Goal: Book appointment/travel/reservation

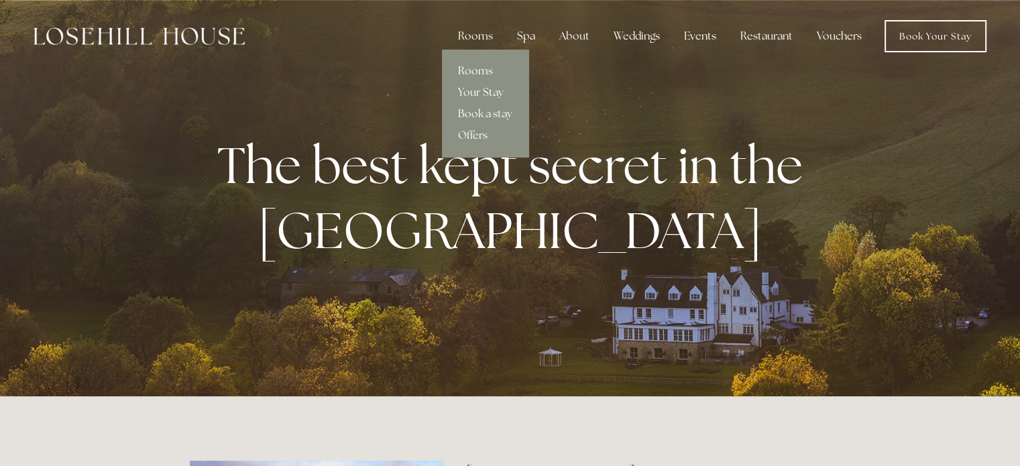
click at [488, 72] on link "Rooms" at bounding box center [485, 70] width 86 height 21
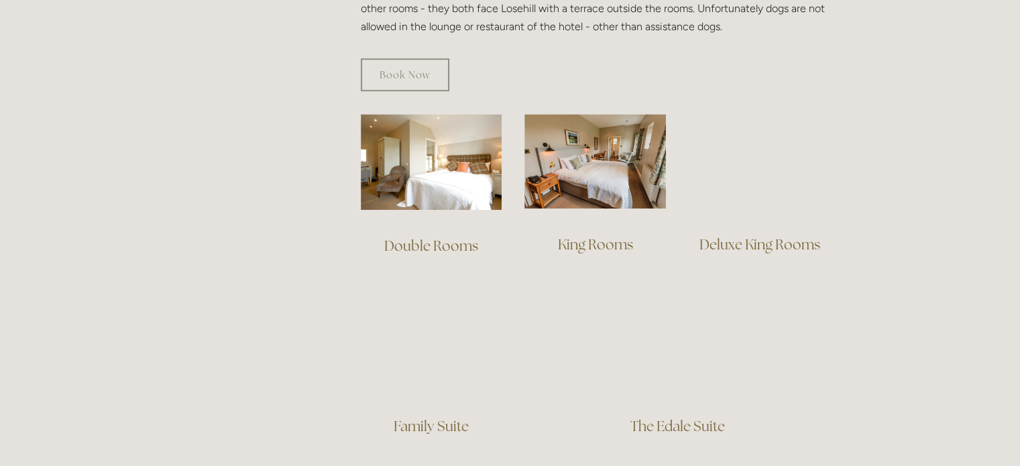
scroll to position [939, 0]
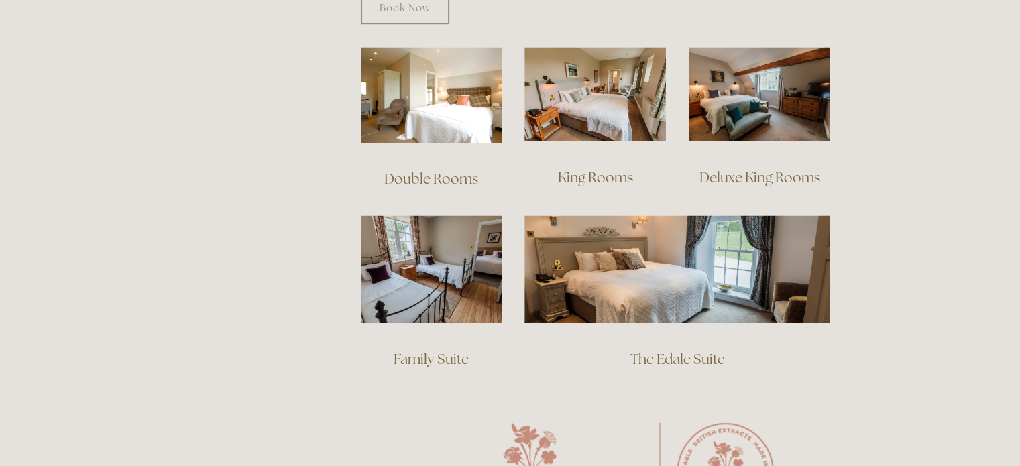
click at [672, 350] on link "The Edale Suite" at bounding box center [677, 359] width 95 height 18
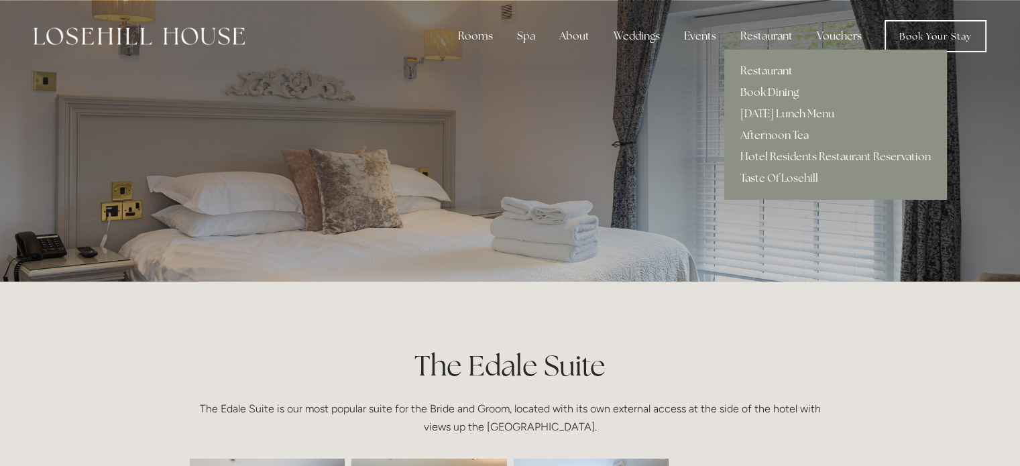
click at [775, 68] on link "Restaurant" at bounding box center [835, 70] width 223 height 21
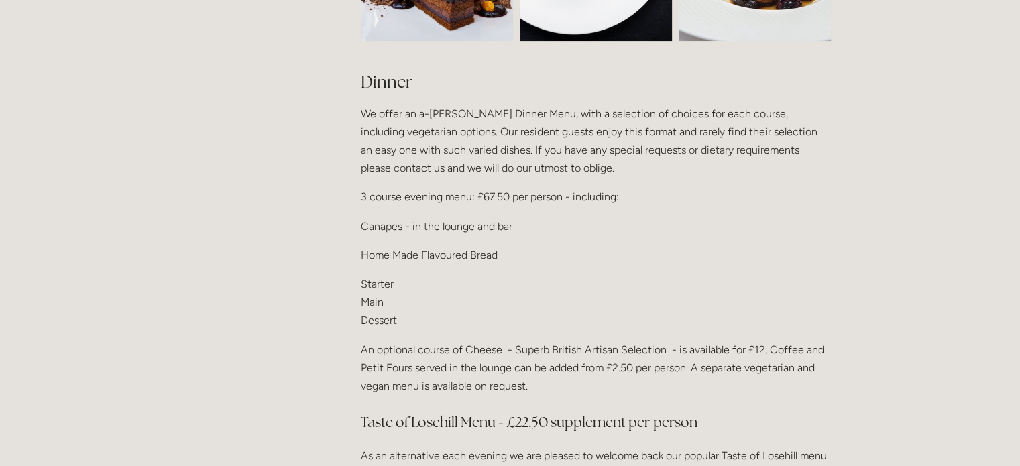
scroll to position [1743, 0]
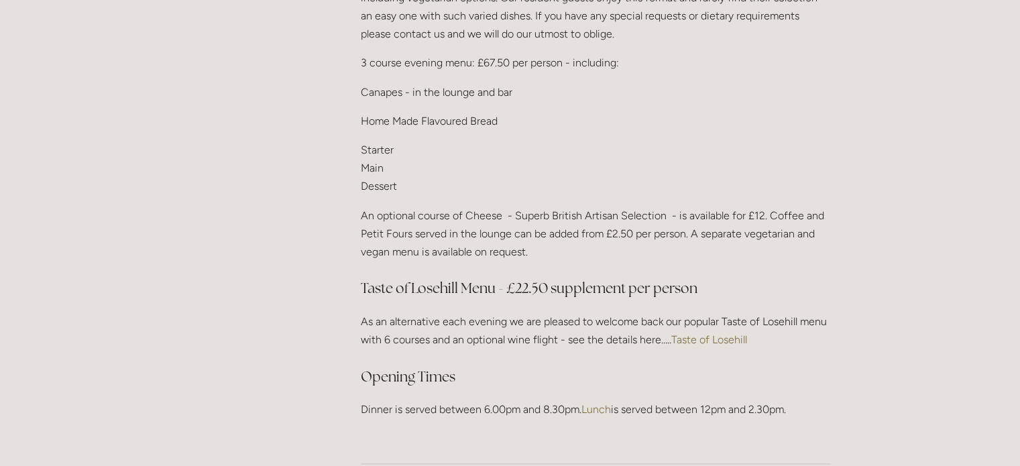
click at [707, 333] on link "Taste of Losehill" at bounding box center [709, 339] width 76 height 13
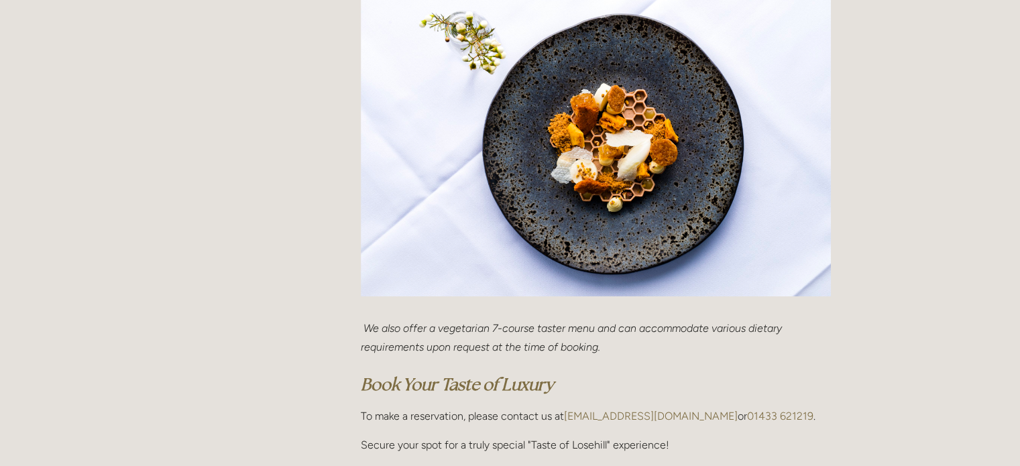
scroll to position [469, 0]
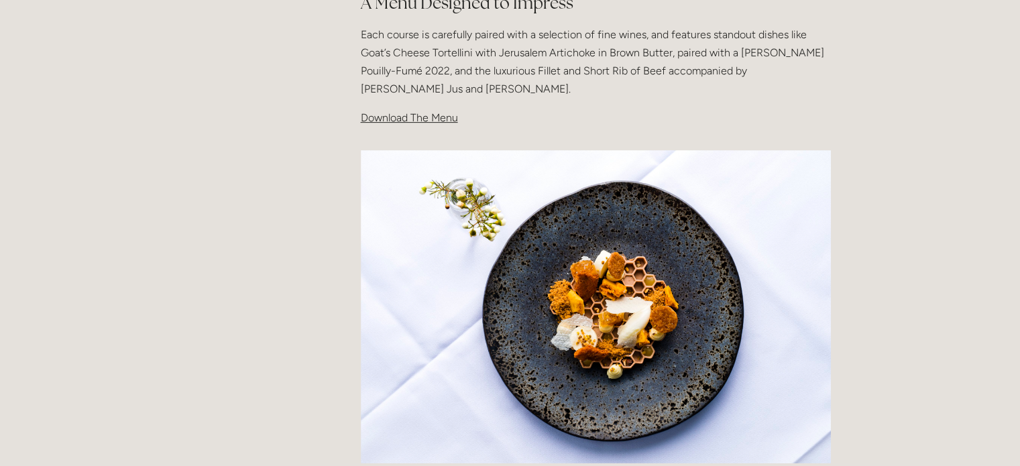
click at [426, 118] on span "Download The Menu" at bounding box center [409, 117] width 97 height 13
click at [435, 121] on span "Download The Menu" at bounding box center [409, 117] width 97 height 13
click at [656, 96] on p "Each course is carefully paired with a selection of fine wines, and features st…" at bounding box center [596, 61] width 470 height 73
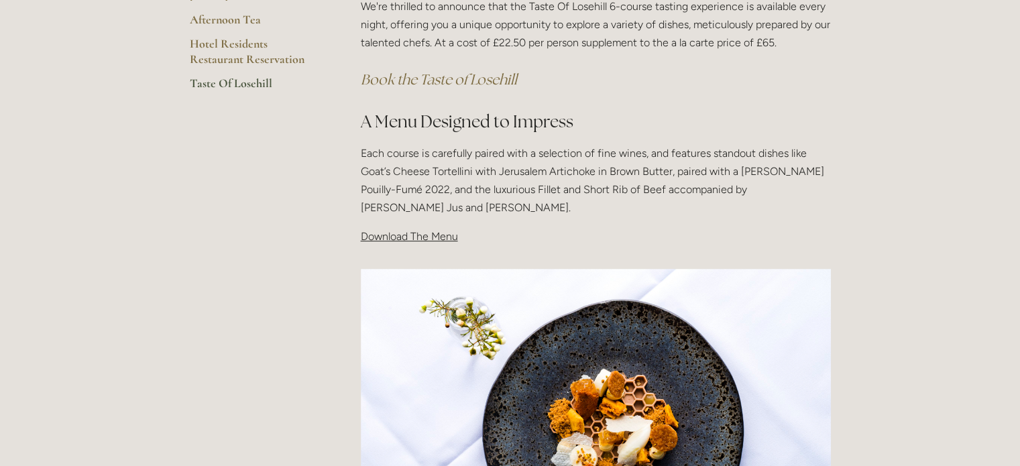
scroll to position [268, 0]
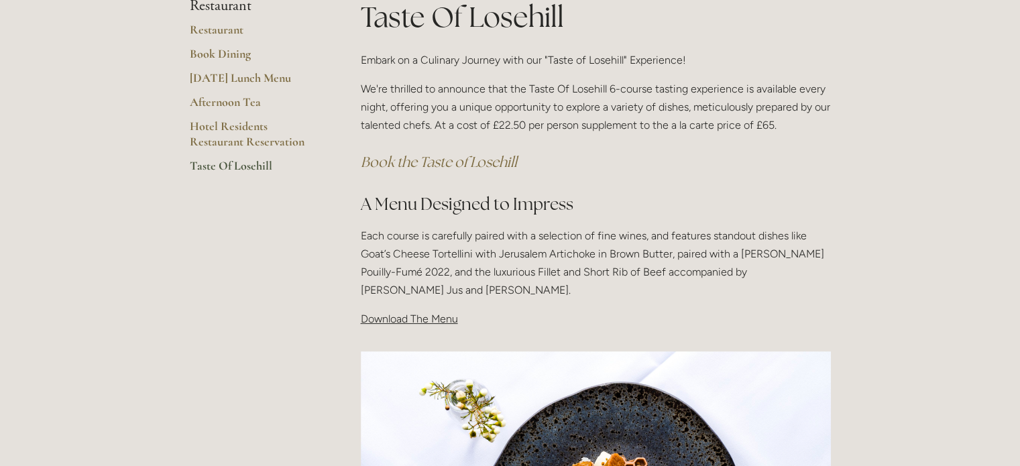
click at [444, 162] on em "Book the Taste of Losehill" at bounding box center [439, 162] width 156 height 18
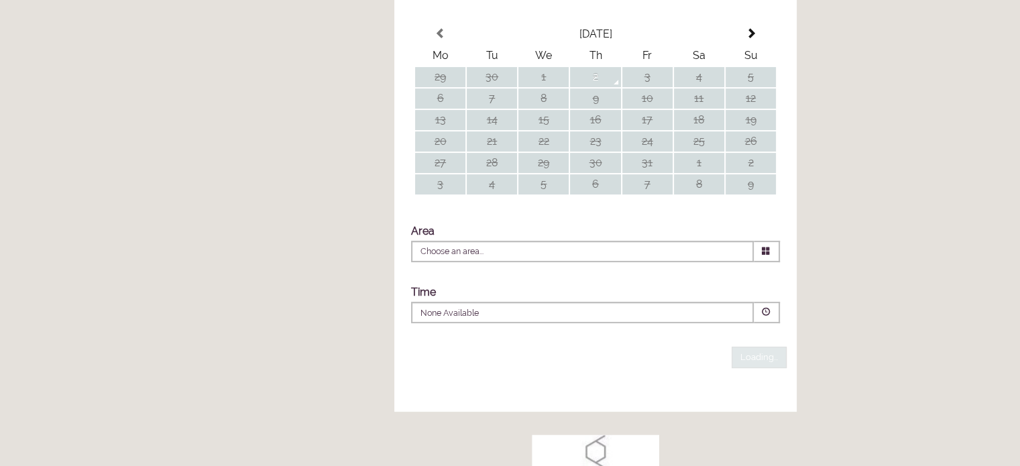
scroll to position [339, 0]
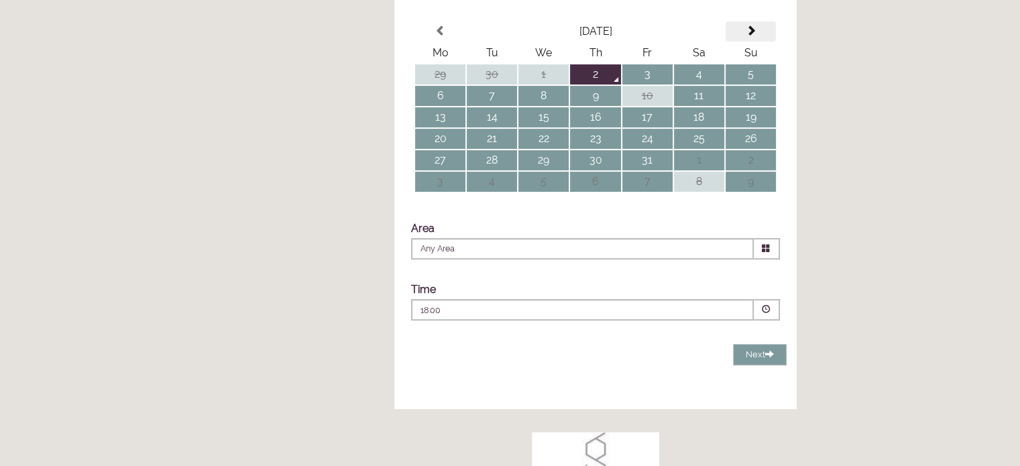
click at [750, 36] on span at bounding box center [750, 30] width 11 height 11
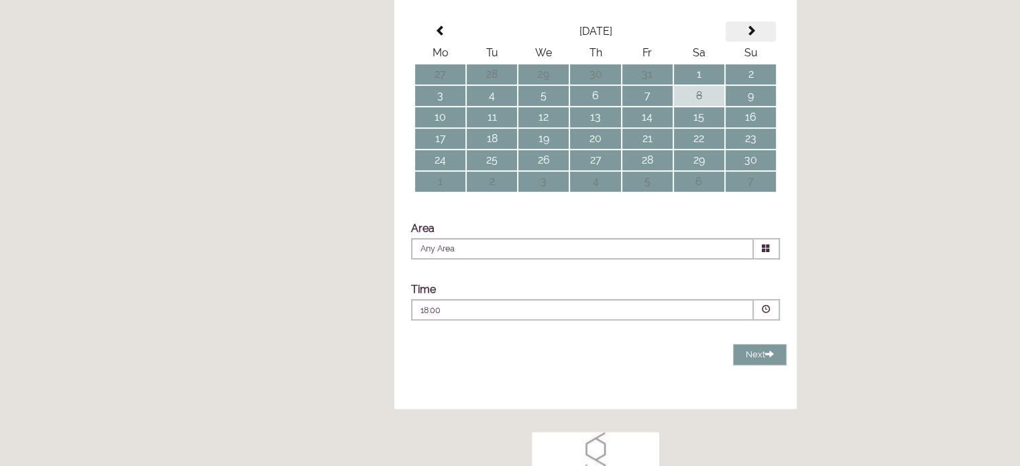
click at [750, 54] on div "Party size Adults 2 1 2 3 4 5 6 Children 0 0 1 2 3 4 5 6" at bounding box center [595, 144] width 402 height 400
click at [750, 36] on span at bounding box center [750, 30] width 11 height 11
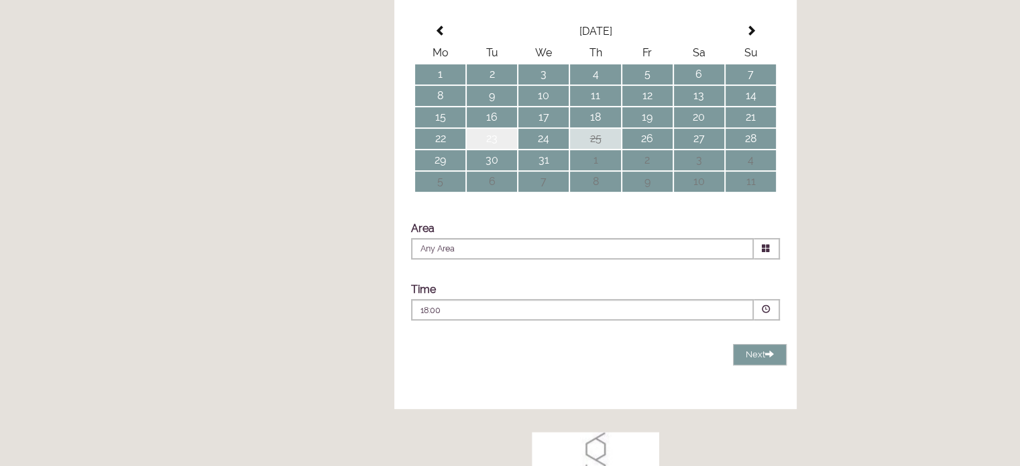
click at [492, 149] on td "23" at bounding box center [492, 139] width 50 height 20
click at [545, 149] on td "24" at bounding box center [543, 139] width 50 height 20
click at [491, 149] on td "23" at bounding box center [492, 139] width 50 height 20
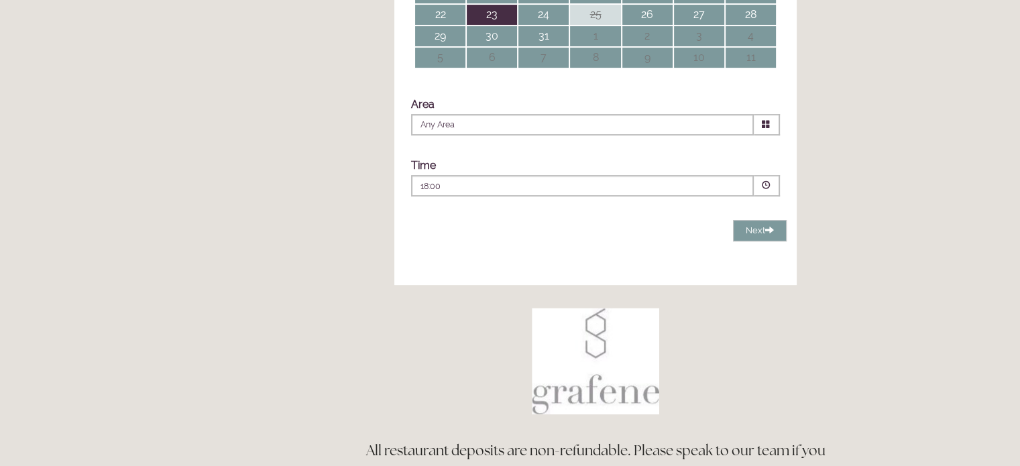
scroll to position [473, 0]
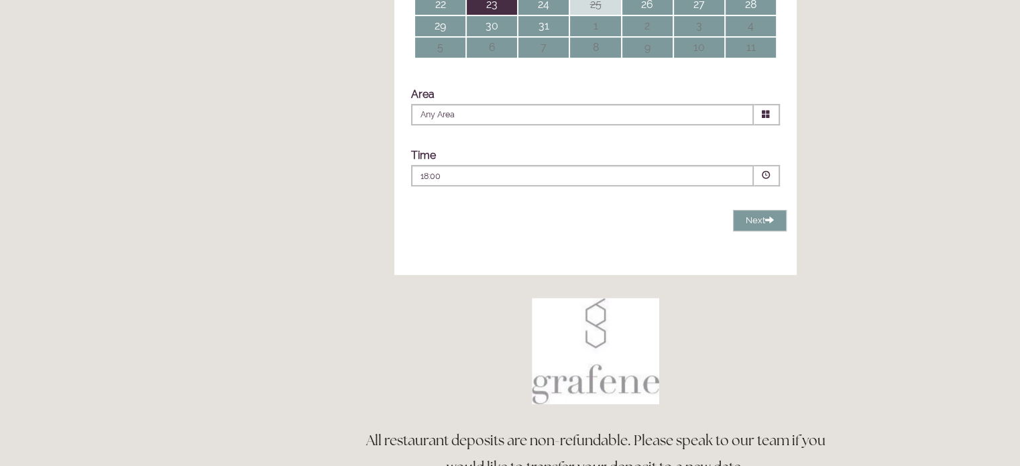
click at [765, 119] on icon at bounding box center [766, 114] width 9 height 9
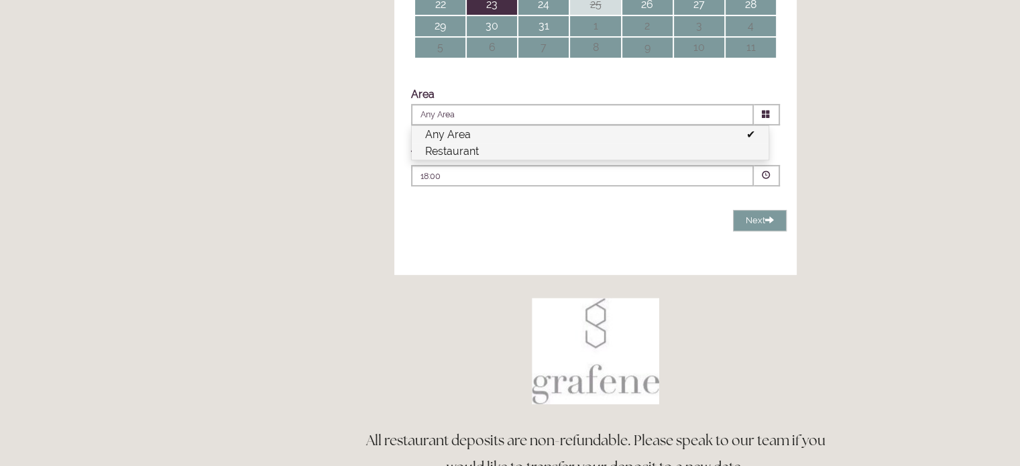
drag, startPoint x: 462, startPoint y: 172, endPoint x: 470, endPoint y: 174, distance: 8.3
click at [462, 160] on li "Restaurant" at bounding box center [590, 151] width 357 height 17
type input "Restaurant"
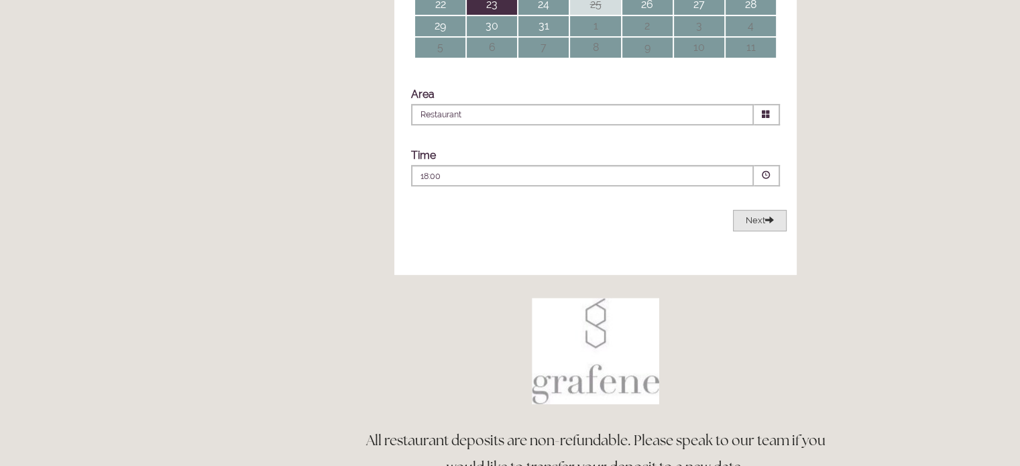
click at [761, 225] on span "Next" at bounding box center [759, 220] width 28 height 10
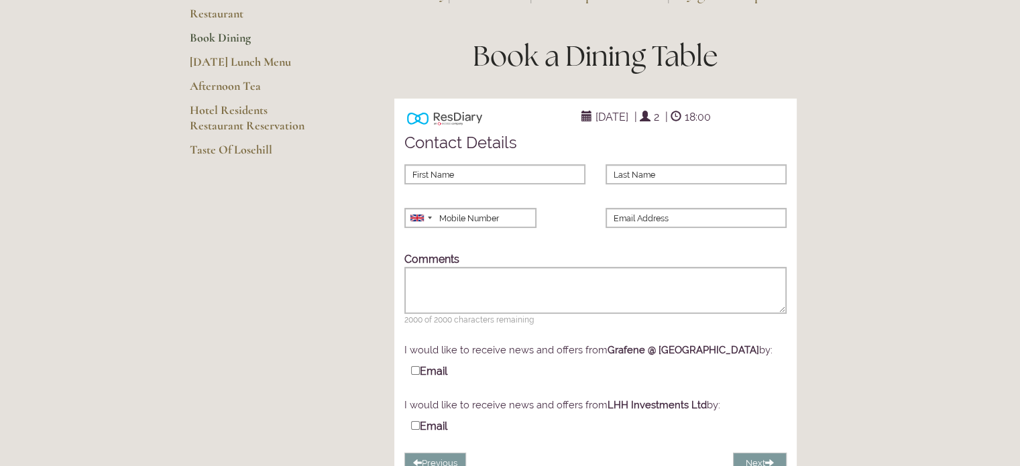
scroll to position [65, 0]
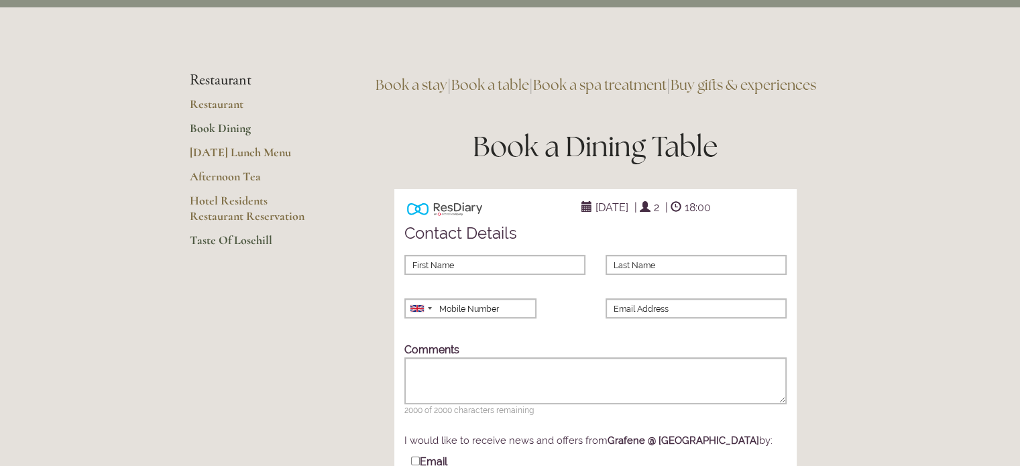
click at [228, 235] on link "Taste Of Losehill" at bounding box center [254, 245] width 128 height 24
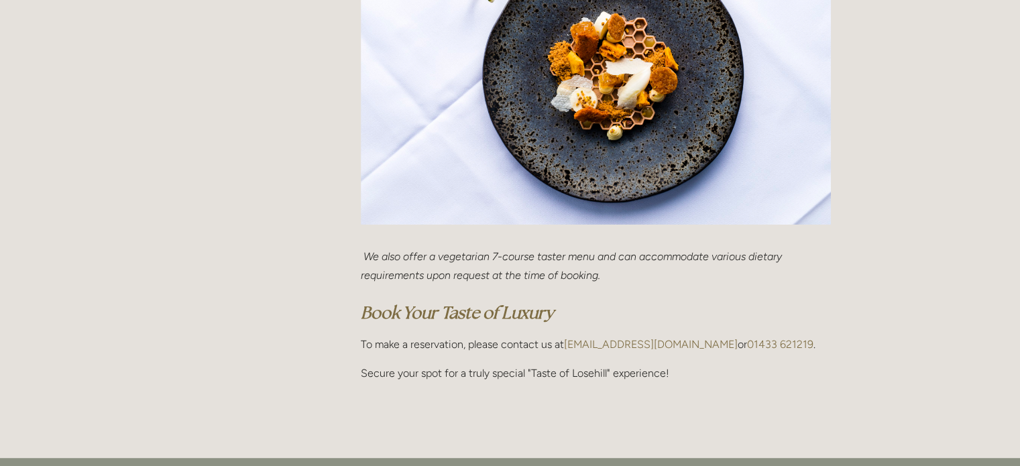
scroll to position [804, 0]
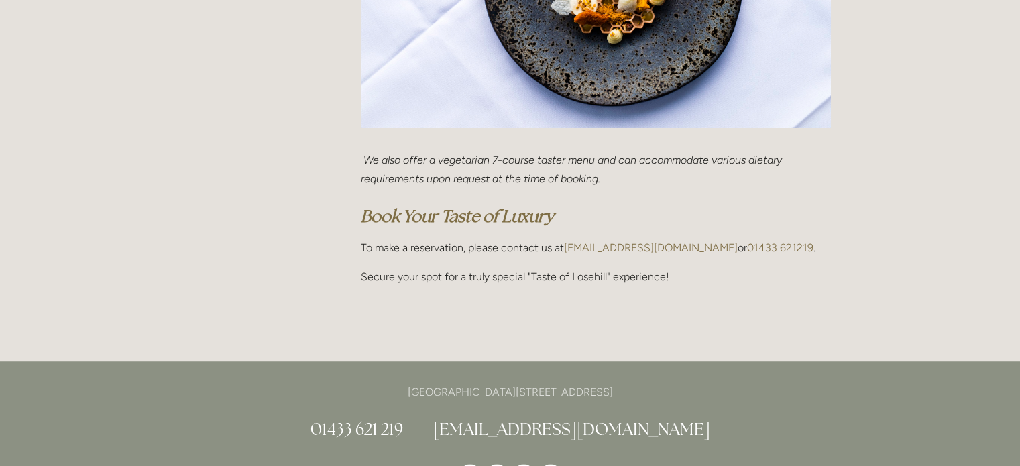
click at [520, 214] on em "Book Your Taste of Luxury" at bounding box center [457, 215] width 193 height 21
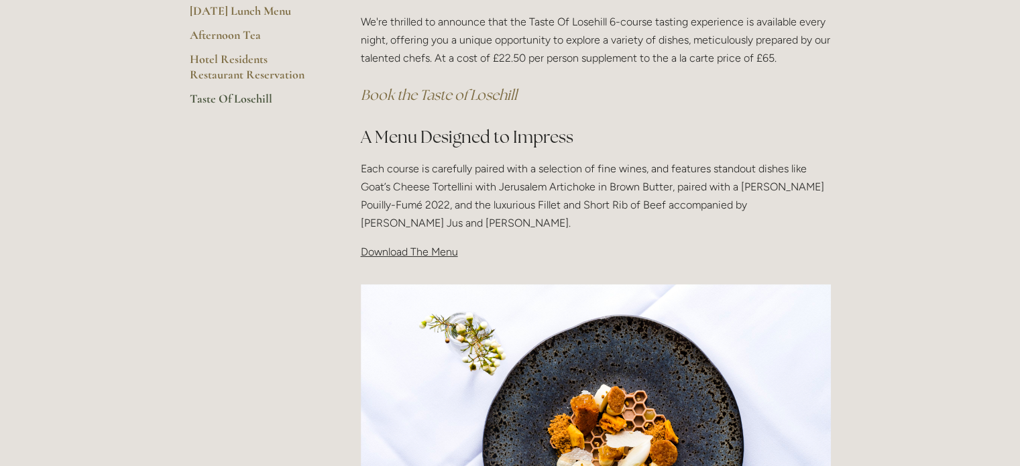
scroll to position [0, 0]
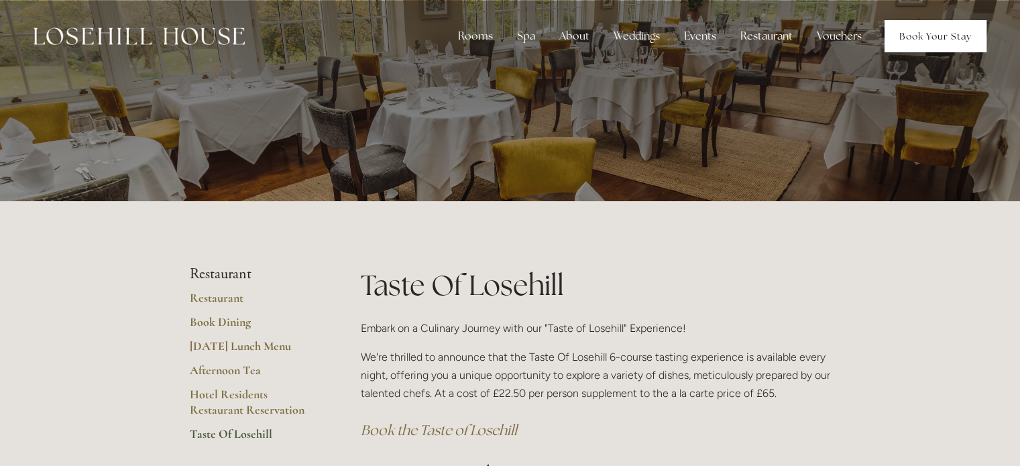
click at [940, 34] on link "Book Your Stay" at bounding box center [935, 36] width 102 height 32
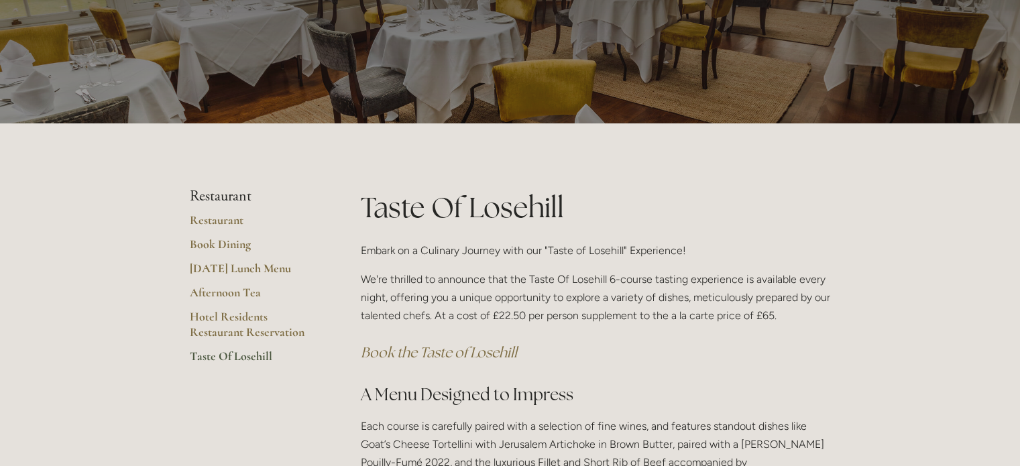
scroll to position [268, 0]
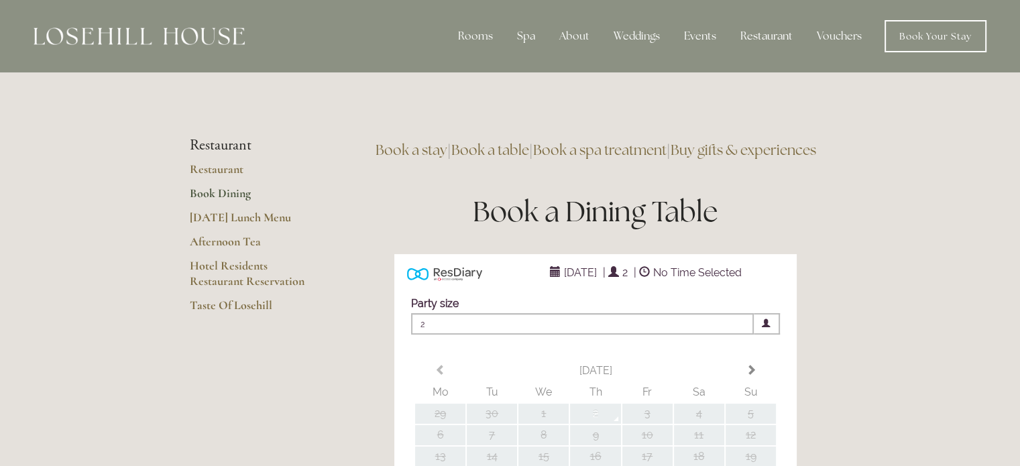
type input "Any Area"
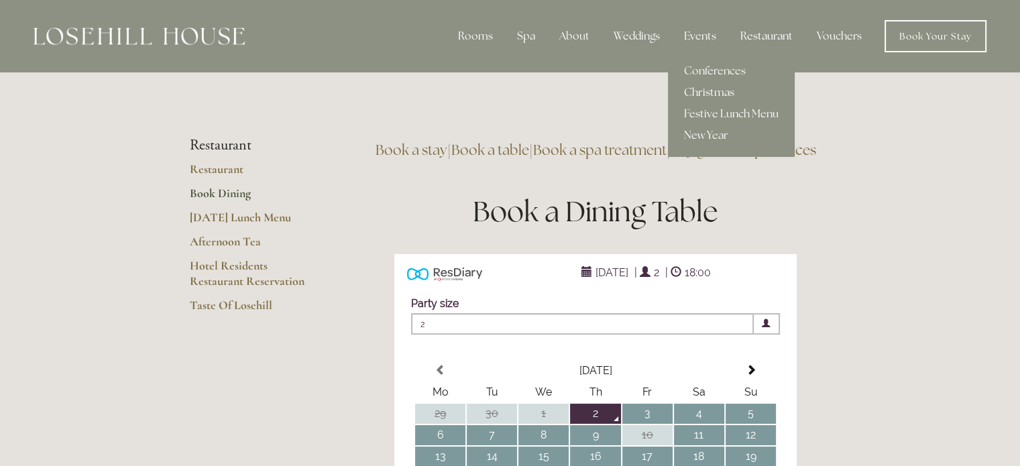
click at [711, 91] on link "Christmas" at bounding box center [731, 92] width 127 height 21
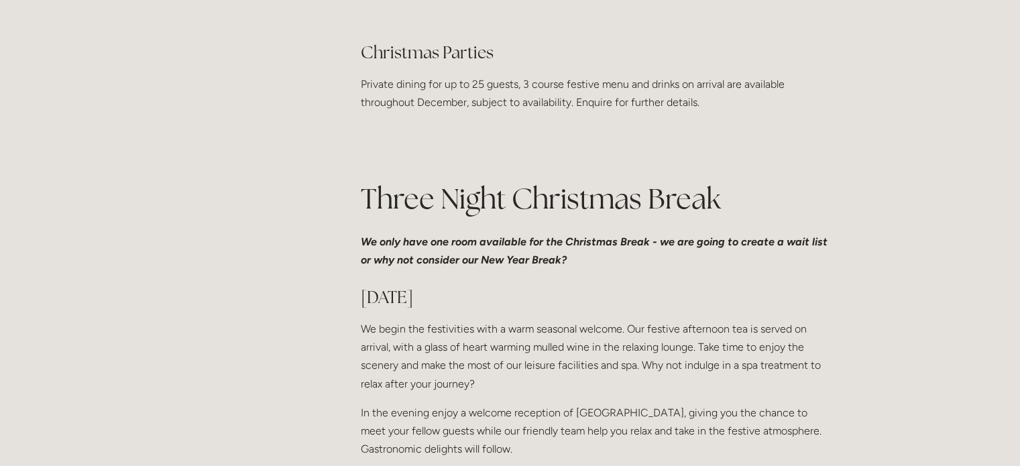
scroll to position [335, 0]
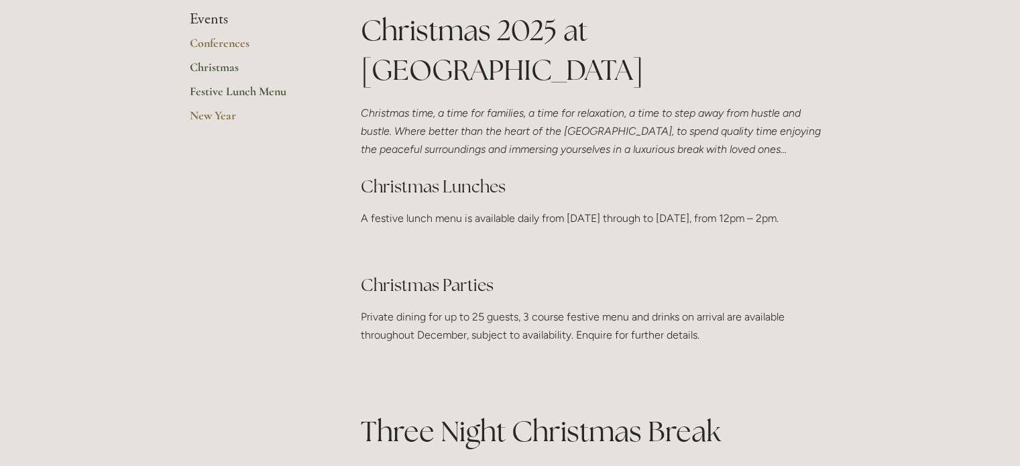
click at [254, 90] on link "Festive Lunch Menu" at bounding box center [254, 96] width 128 height 24
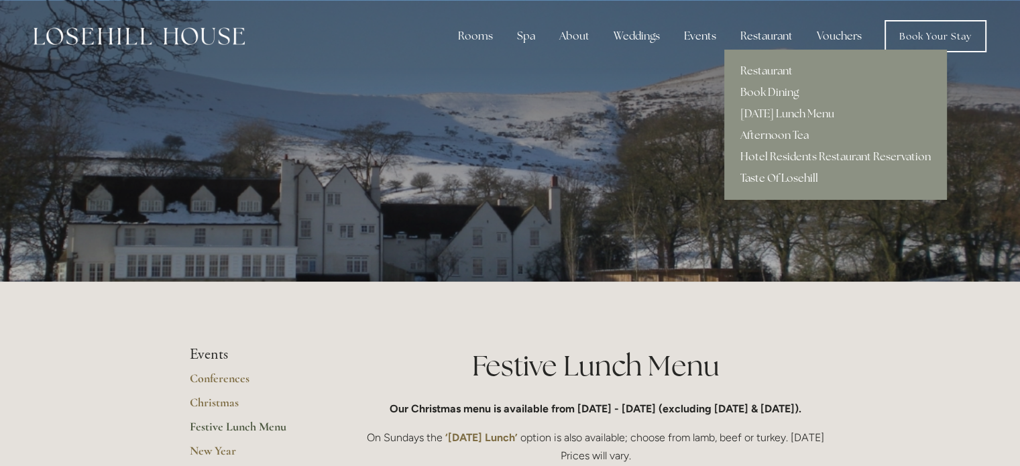
click at [782, 176] on link "Taste Of Losehill" at bounding box center [835, 178] width 223 height 21
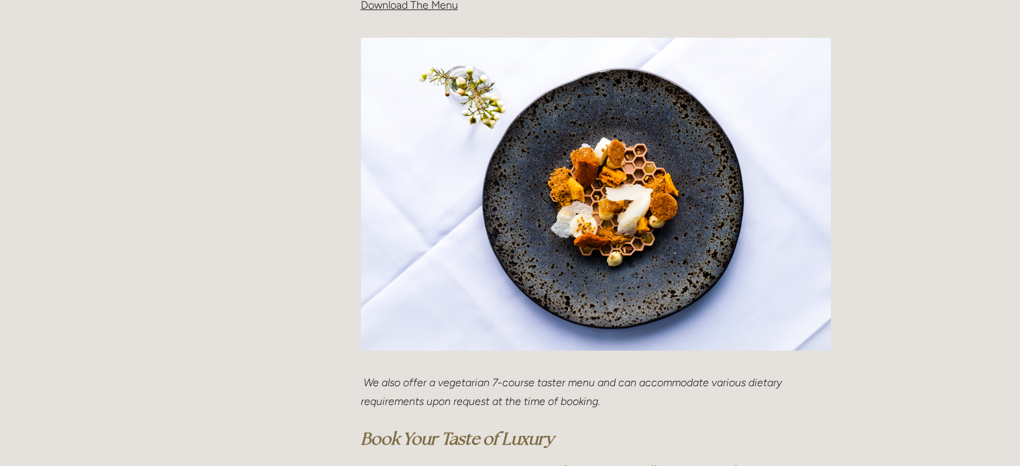
scroll to position [670, 0]
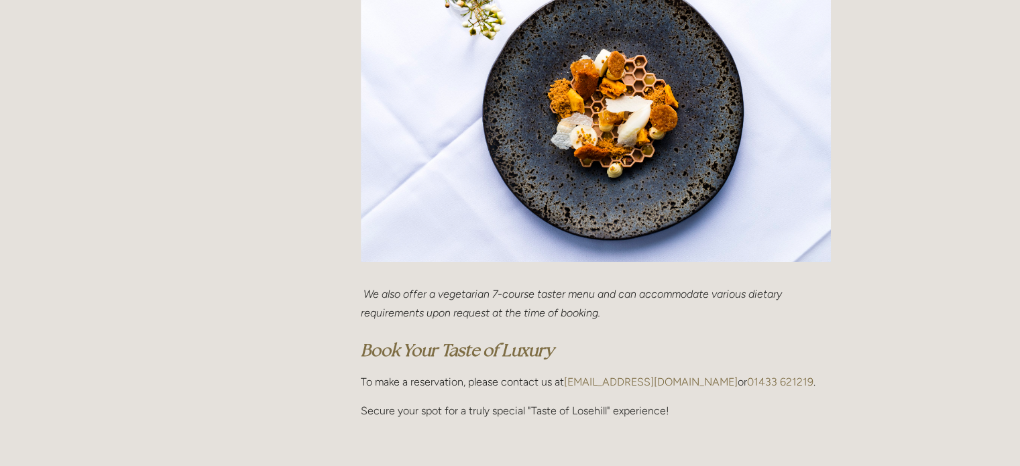
click at [609, 143] on img at bounding box center [596, 106] width 470 height 314
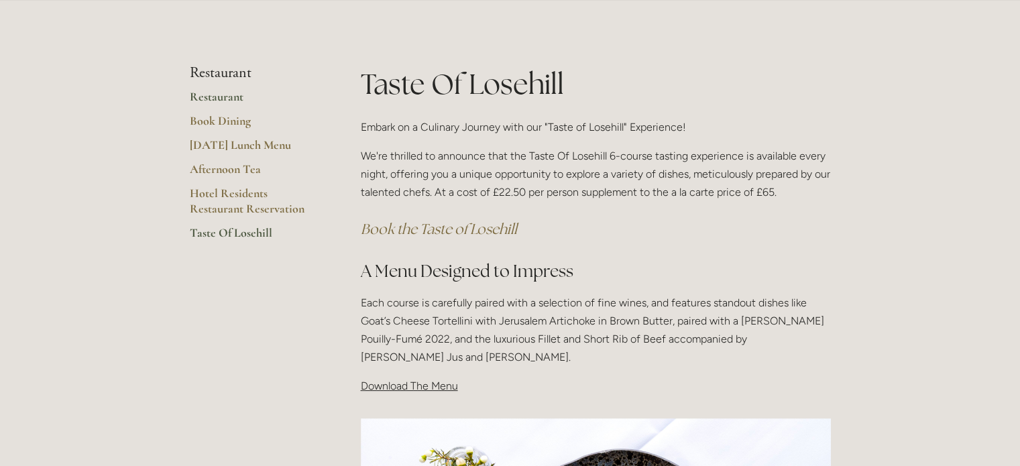
click at [220, 97] on link "Restaurant" at bounding box center [254, 101] width 128 height 24
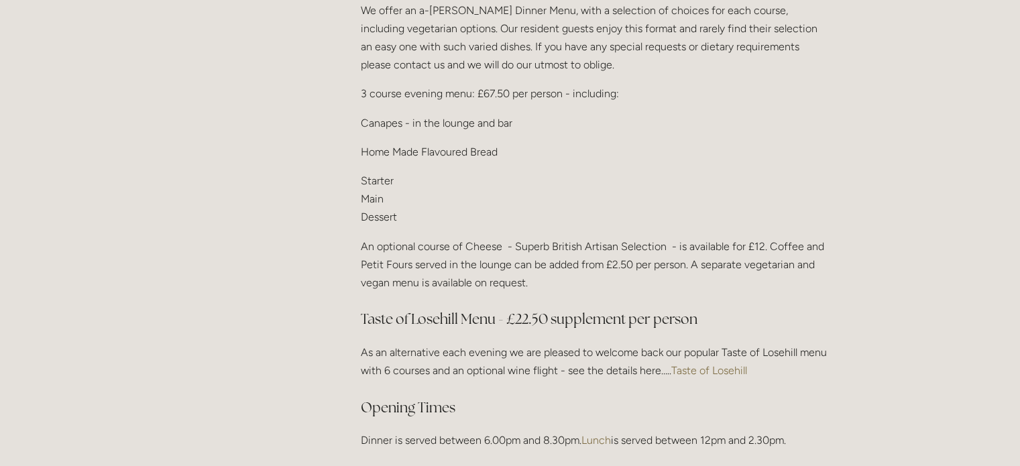
scroll to position [1743, 0]
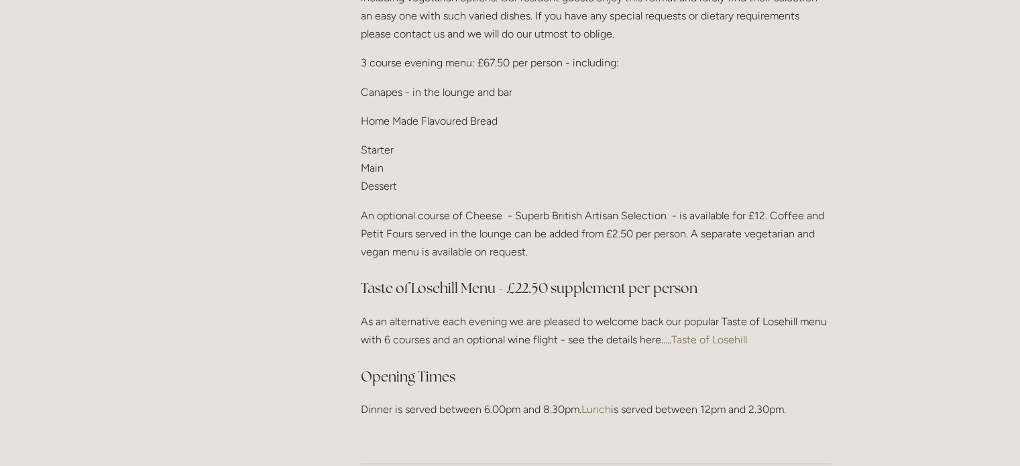
click at [709, 333] on link "Taste of Losehill" at bounding box center [709, 339] width 76 height 13
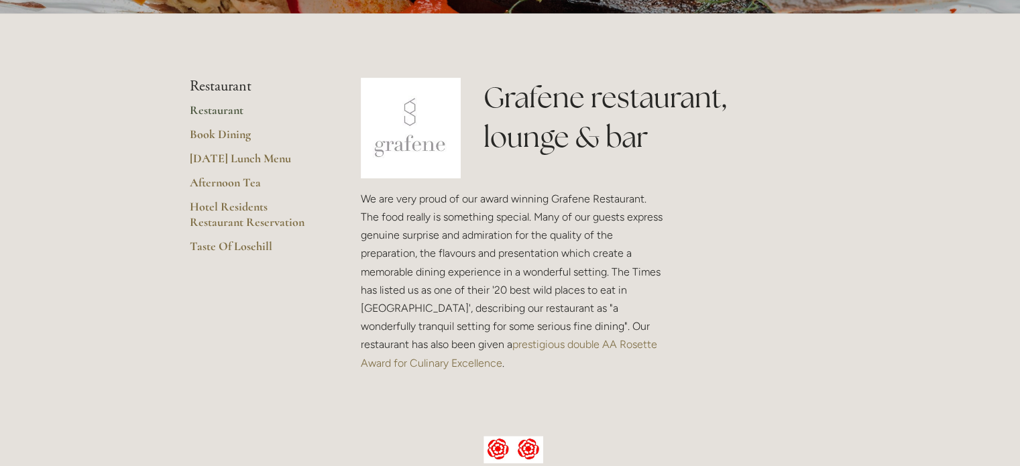
scroll to position [0, 0]
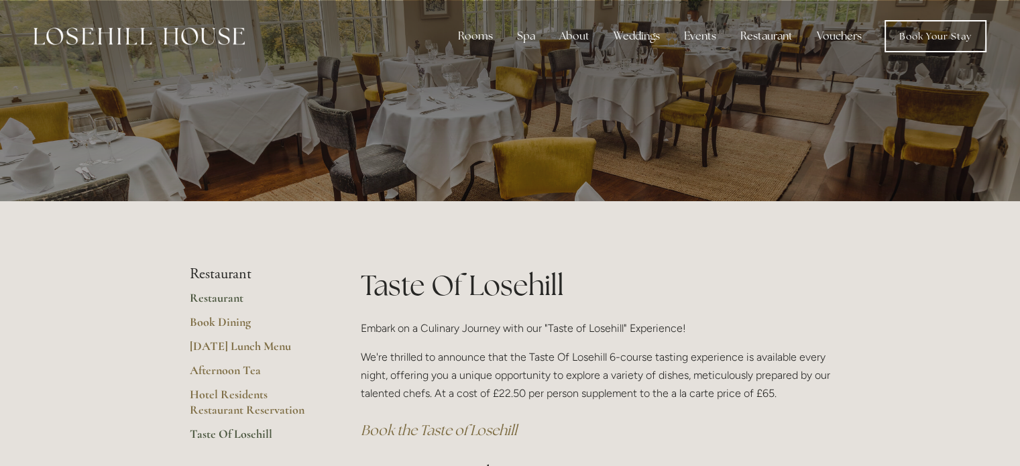
click at [235, 297] on link "Restaurant" at bounding box center [254, 302] width 128 height 24
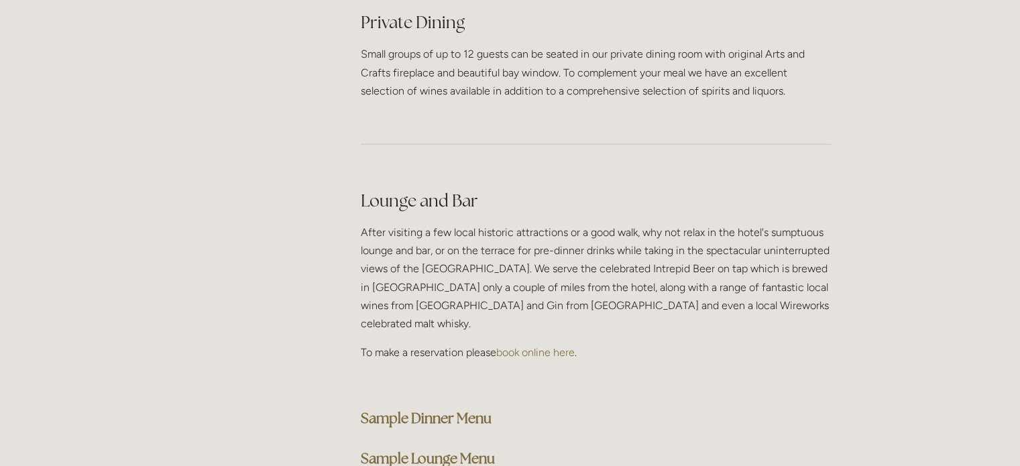
scroll to position [3486, 0]
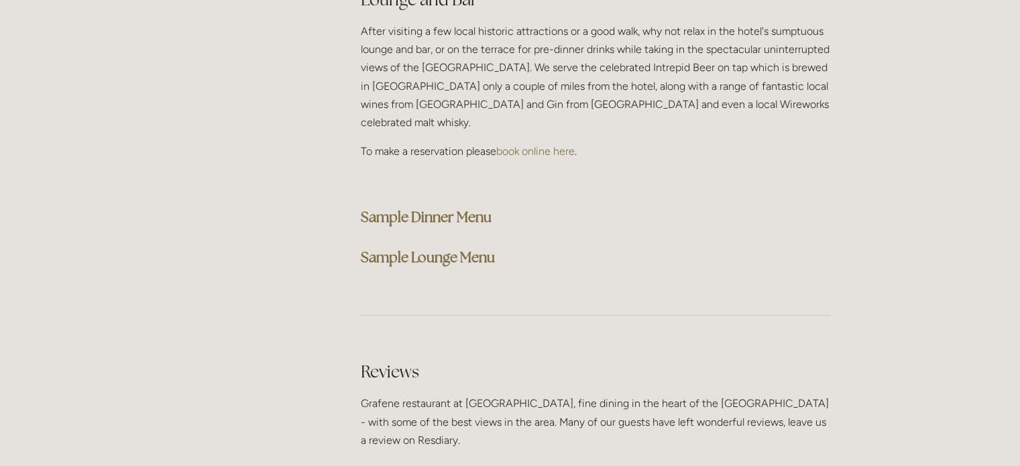
click at [438, 208] on strong "Sample Dinner Menu" at bounding box center [426, 217] width 131 height 18
click at [479, 208] on strong "Sample Dinner Menu" at bounding box center [426, 217] width 131 height 18
click at [453, 248] on strong "Sample Lounge Menu" at bounding box center [428, 257] width 134 height 18
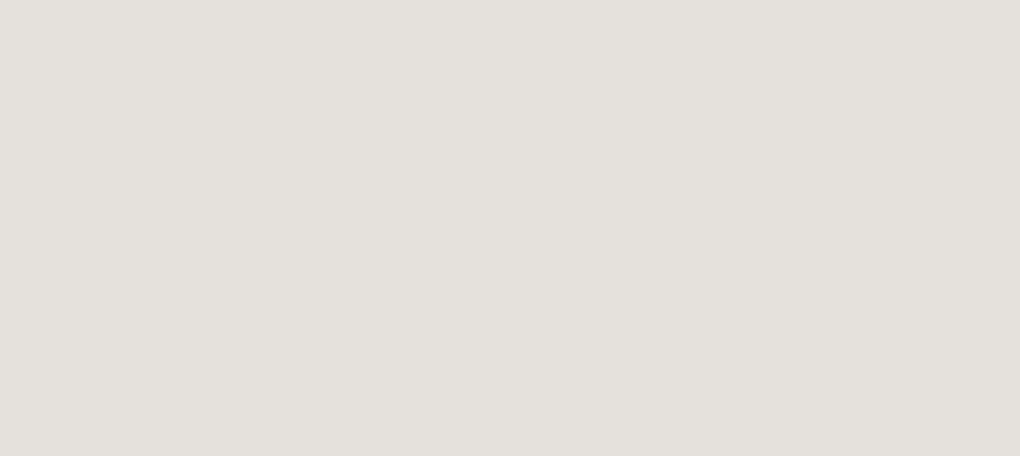
scroll to position [2084, 0]
